Goal: Task Accomplishment & Management: Complete application form

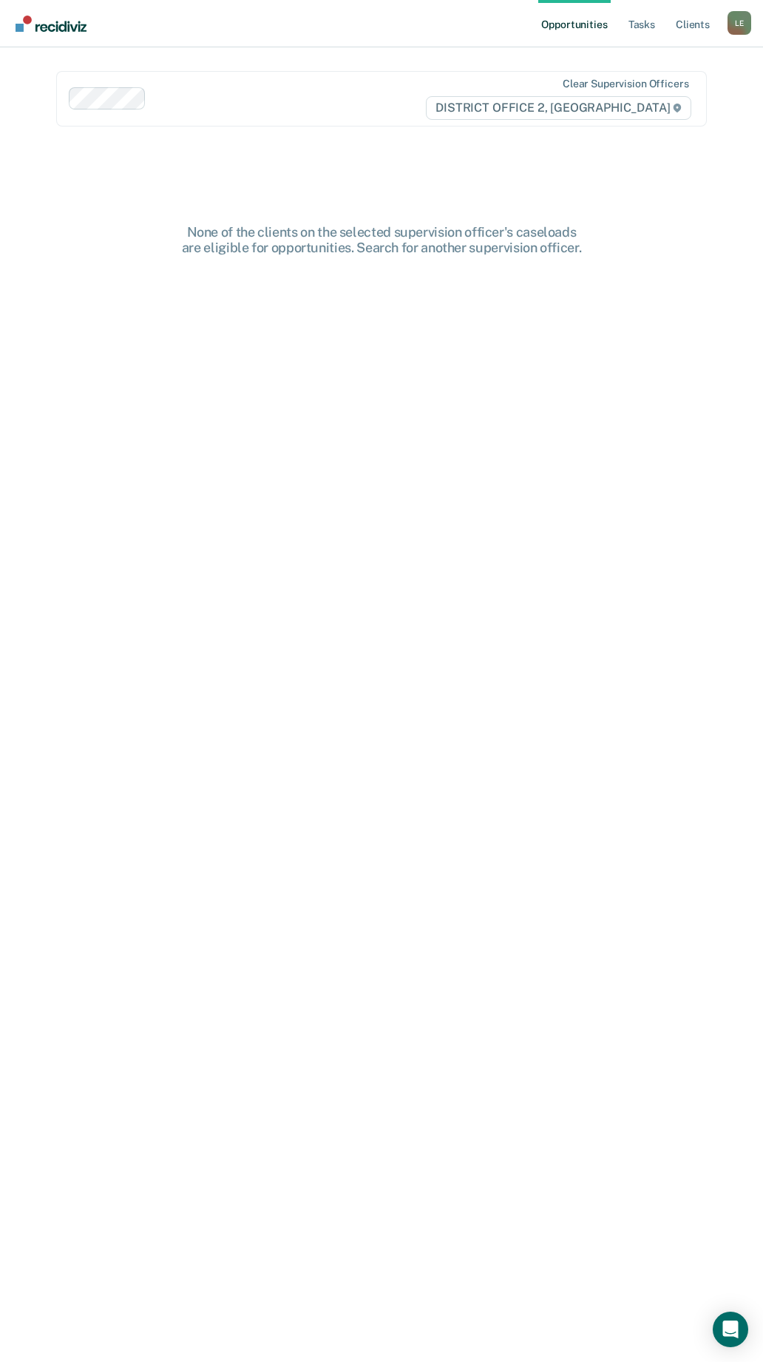
click at [738, 23] on div "L E" at bounding box center [740, 23] width 24 height 24
click at [659, 75] on link "Go to PSI Case Dashboard" at bounding box center [678, 78] width 124 height 13
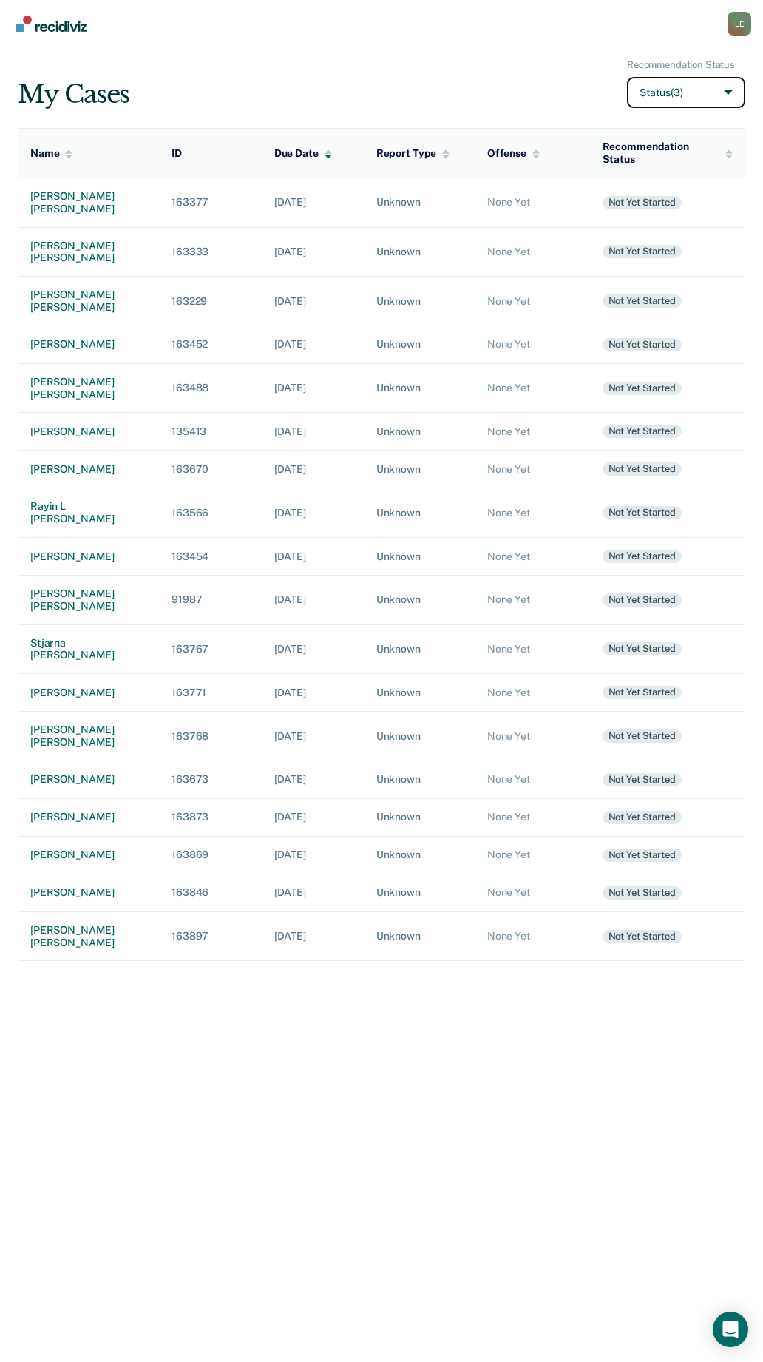
click at [716, 94] on button "Status (3)" at bounding box center [686, 93] width 118 height 32
click at [610, 197] on input "Archived" at bounding box center [609, 201] width 10 height 10
checkbox input "true"
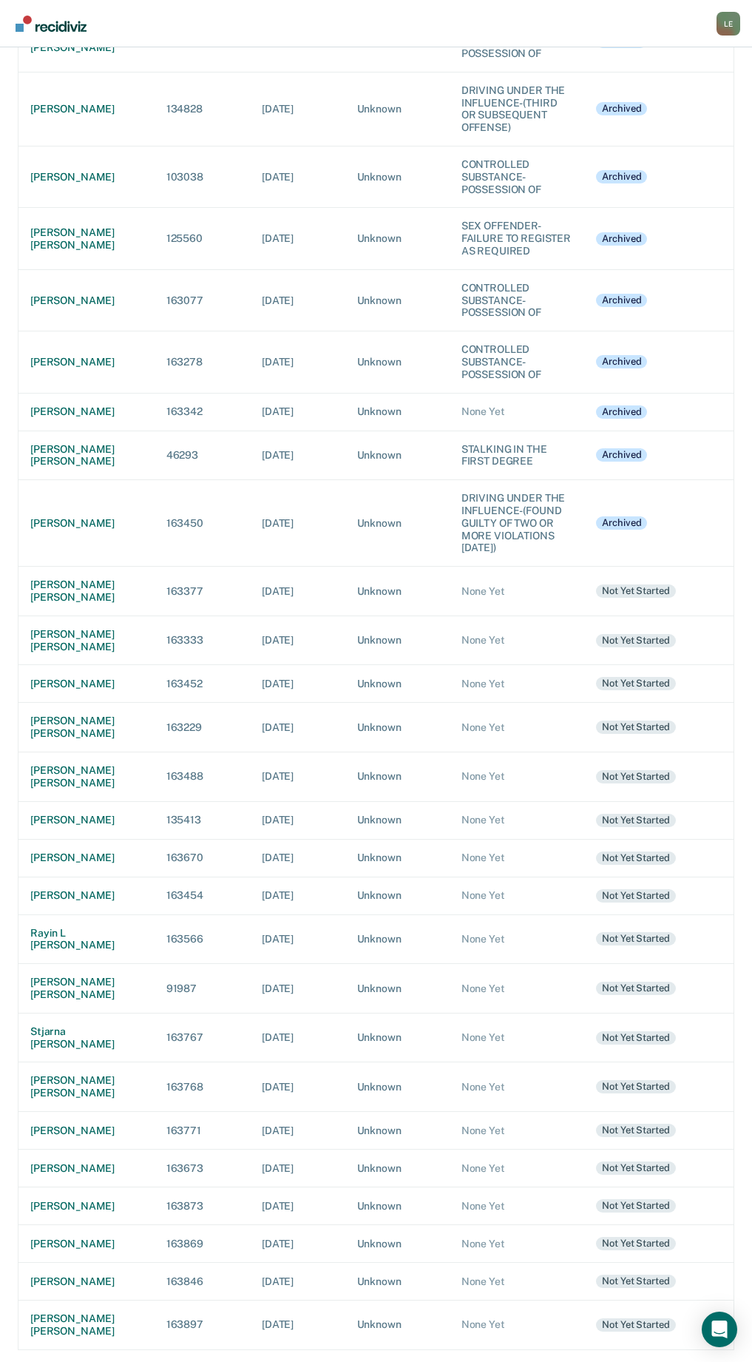
scroll to position [5909, 0]
click at [65, 418] on div "[PERSON_NAME]" at bounding box center [86, 411] width 112 height 13
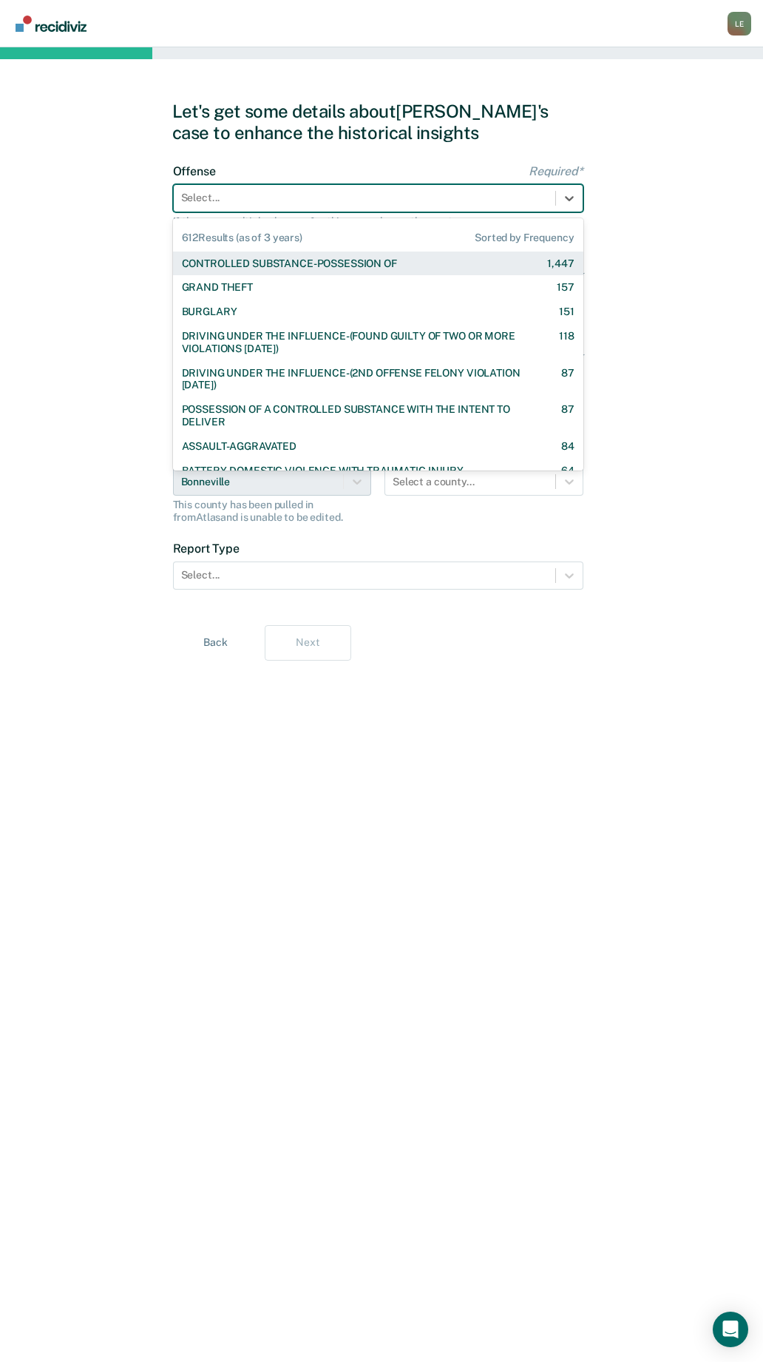
click at [243, 195] on div at bounding box center [364, 198] width 367 height 16
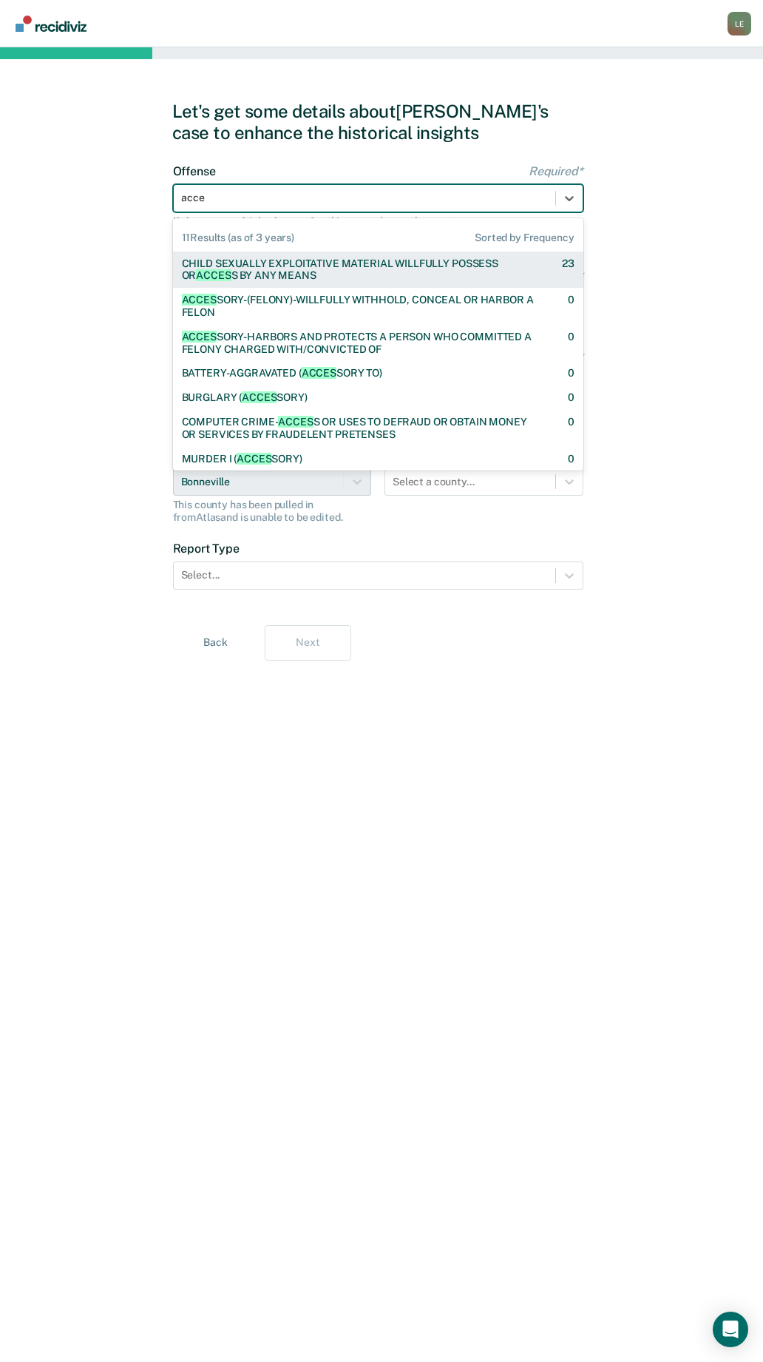
type input "acces"
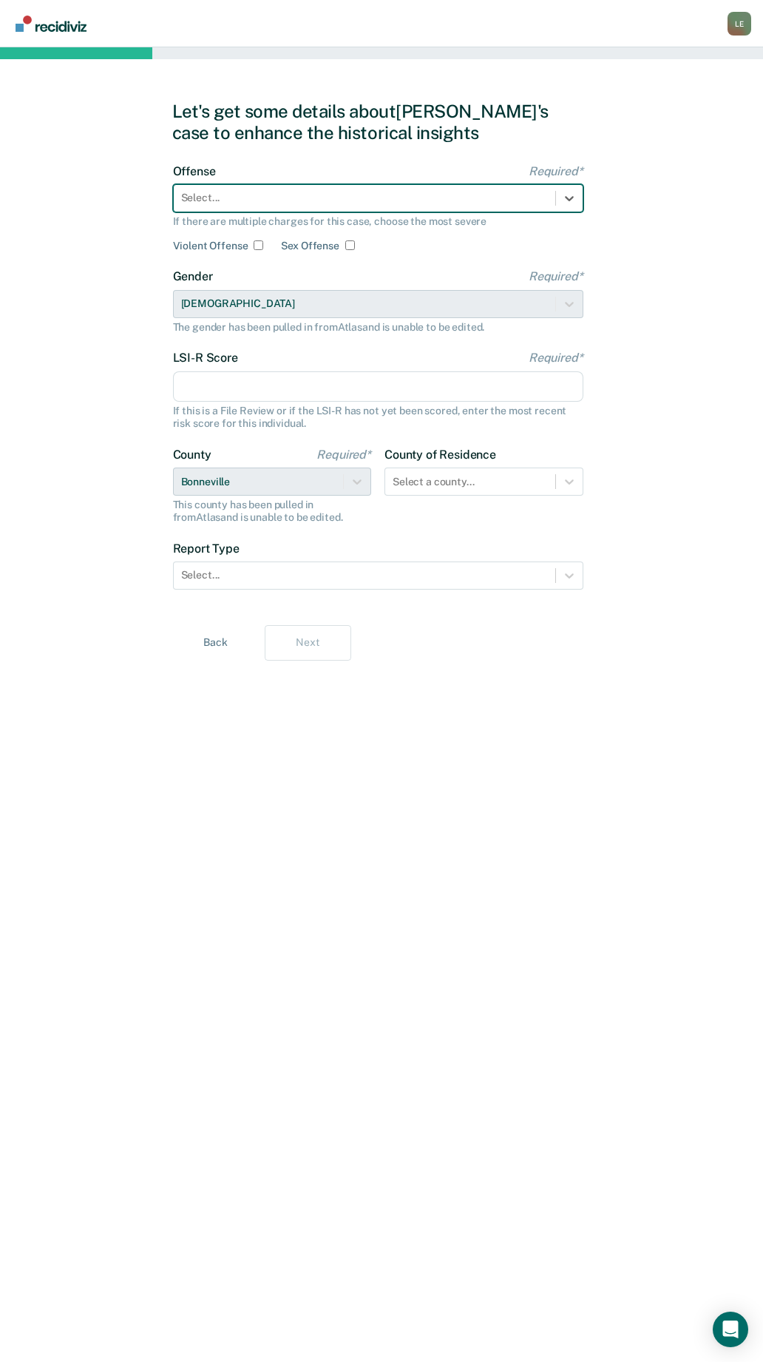
click at [245, 200] on div at bounding box center [364, 198] width 367 height 16
